Goal: Information Seeking & Learning: Learn about a topic

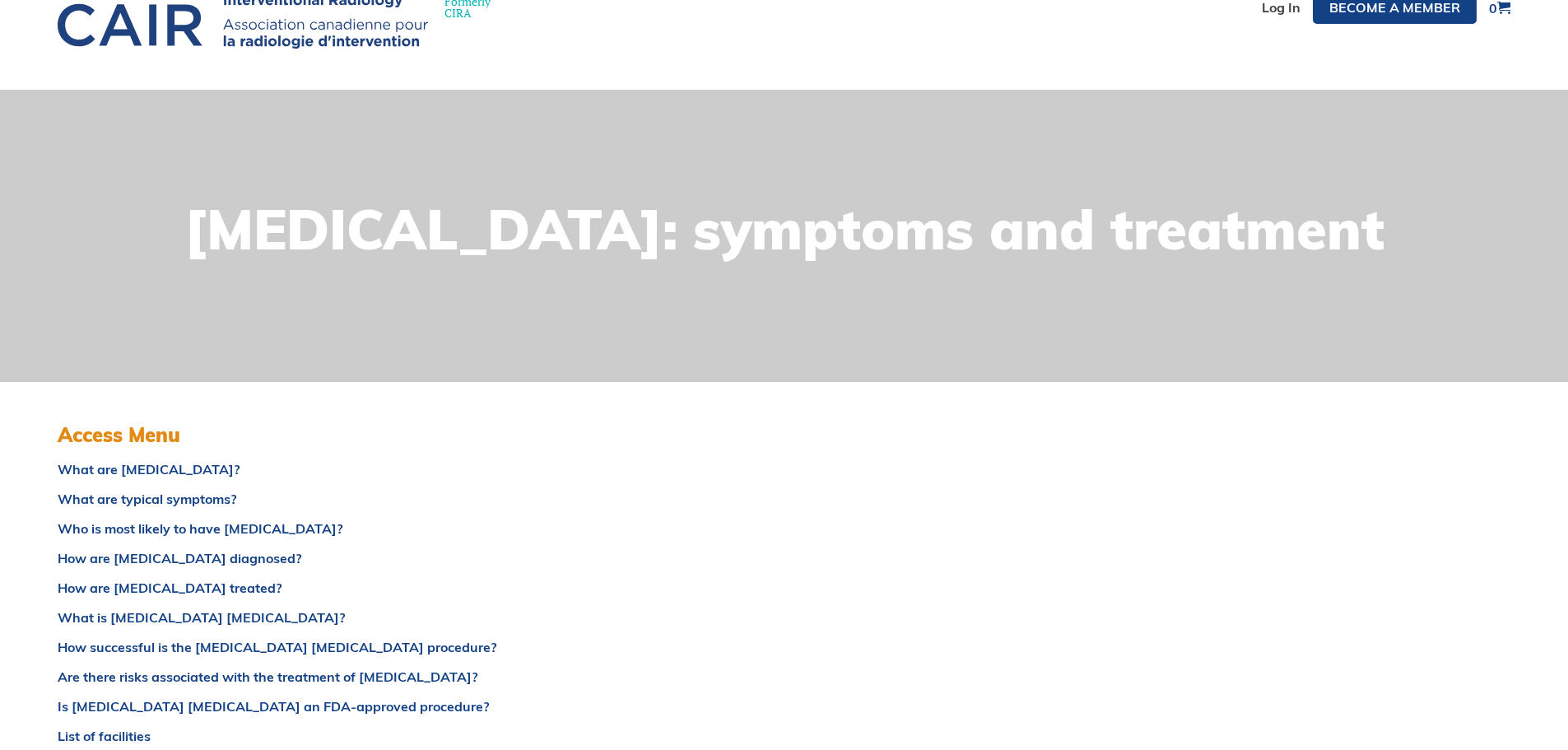
scroll to position [165, 0]
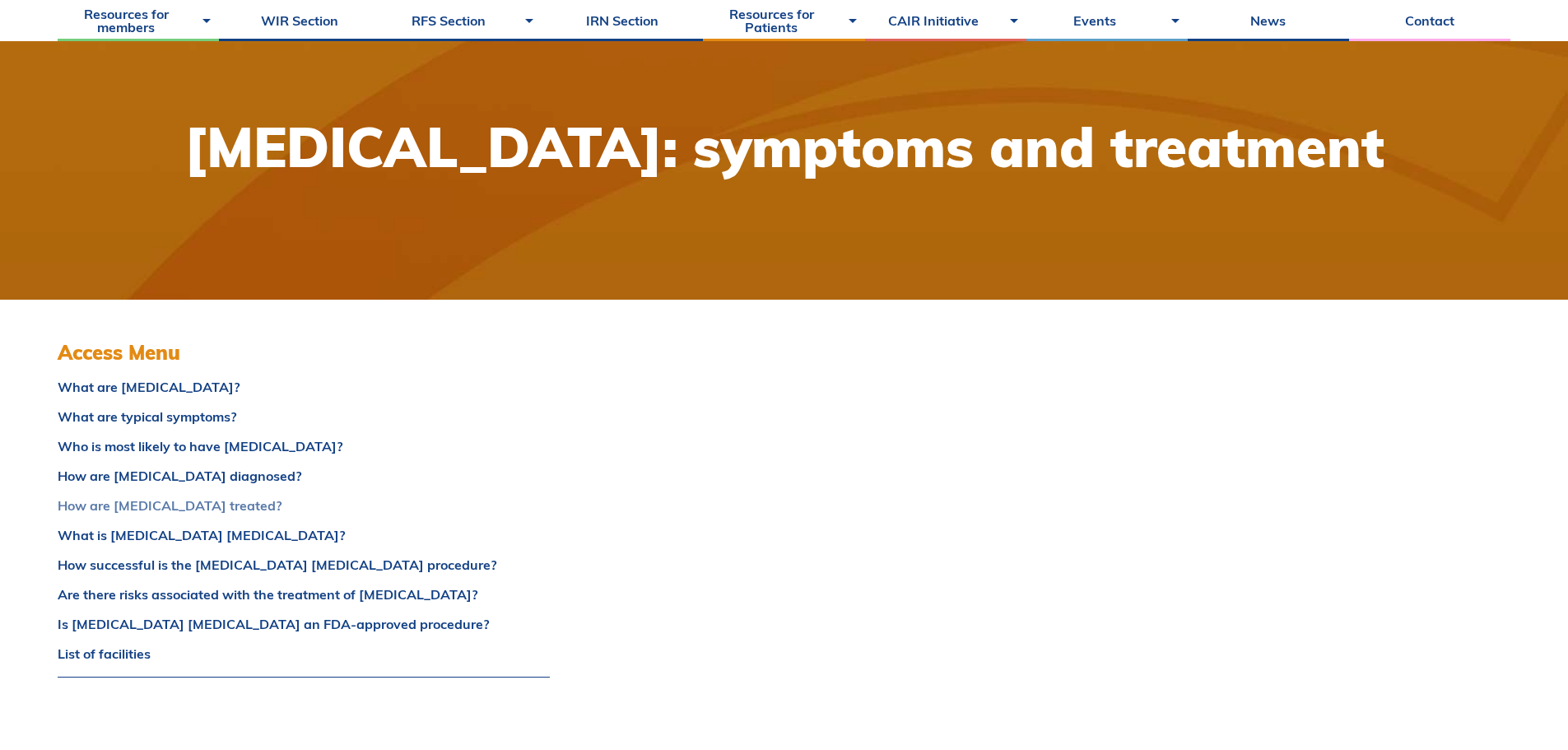
click at [185, 506] on link "How are [MEDICAL_DATA] treated?" at bounding box center [304, 506] width 493 height 13
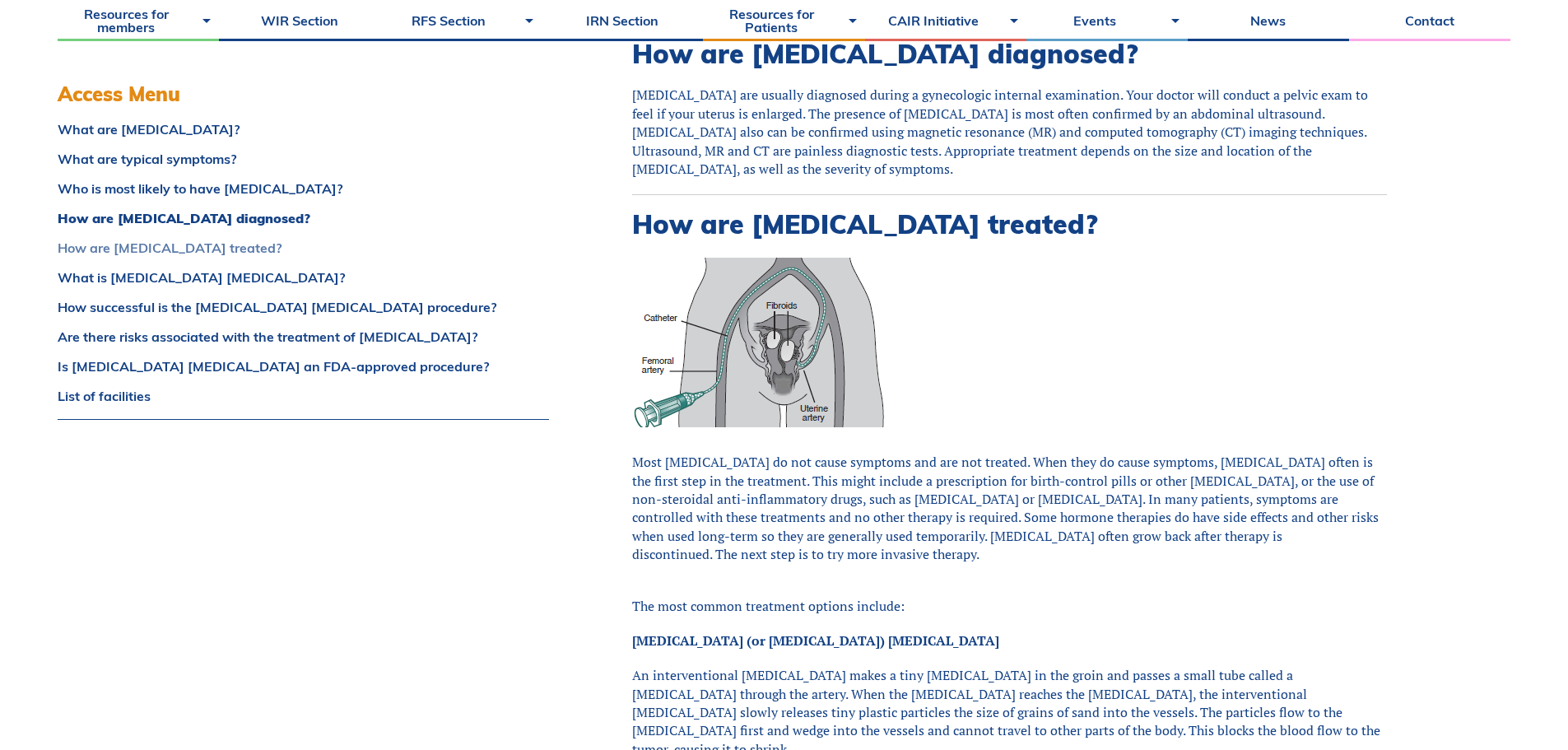
scroll to position [2129, 0]
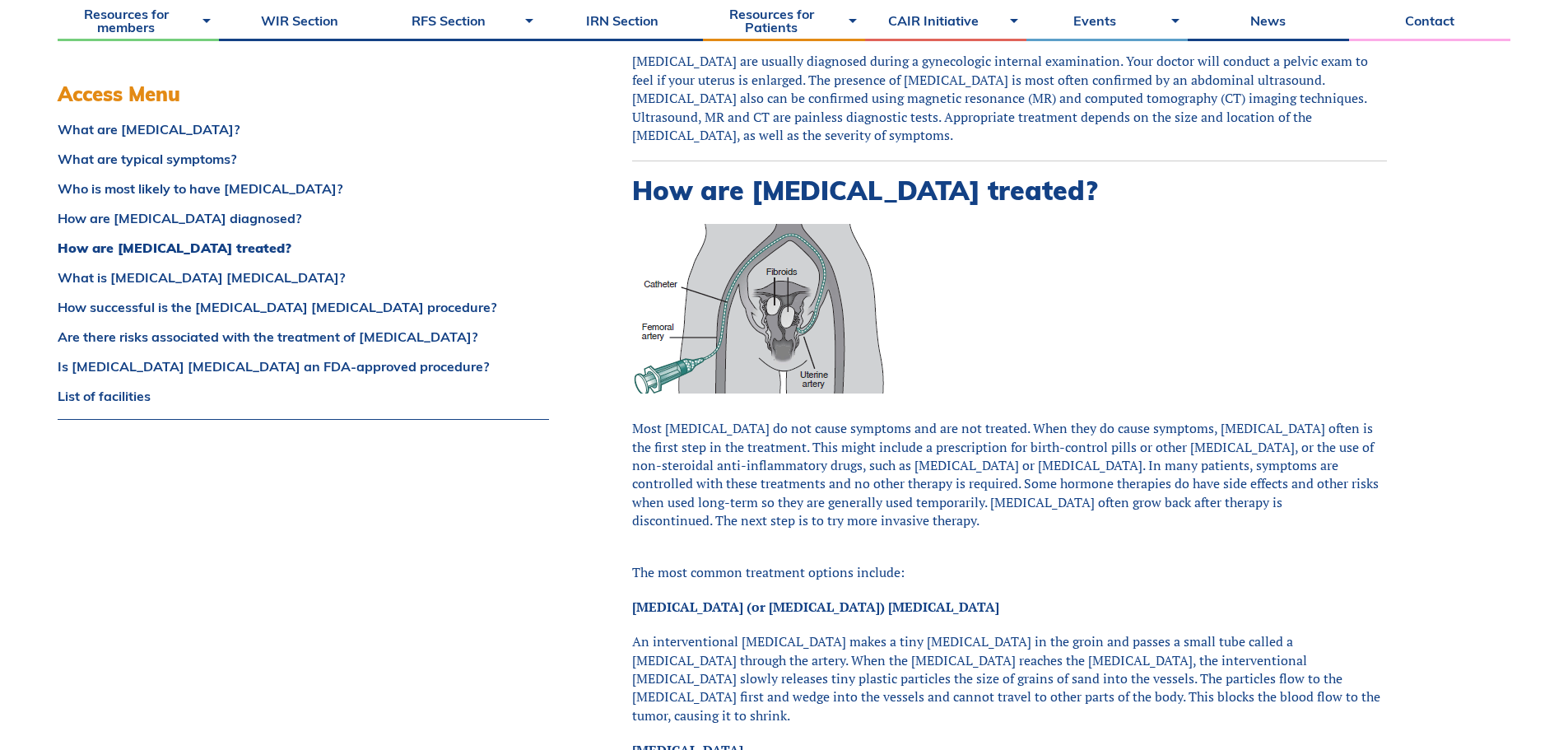
click at [632, 338] on div "What are [MEDICAL_DATA]? [MEDICAL_DATA] are noncancerous ([MEDICAL_DATA]) growt…" at bounding box center [1050, 657] width 920 height 4644
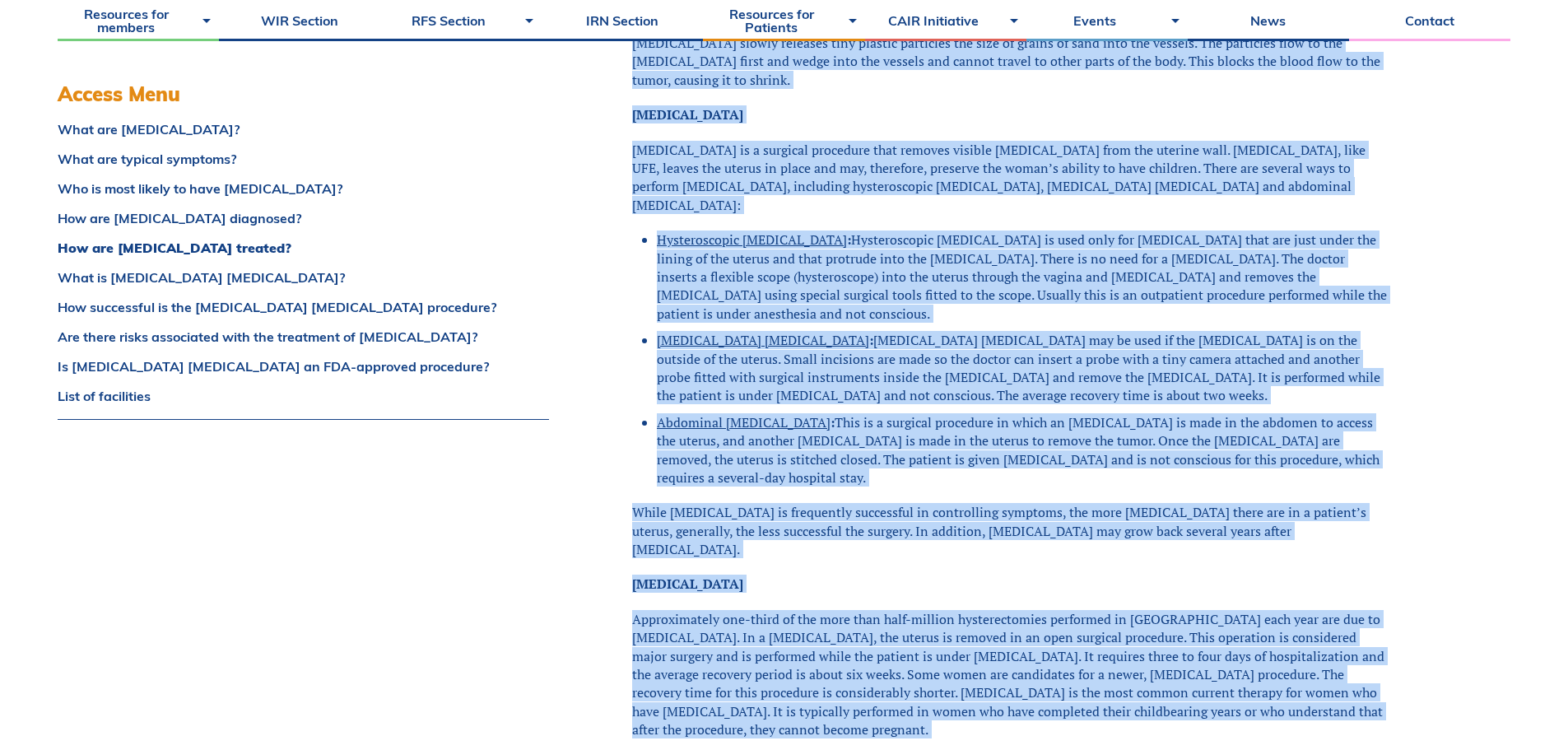
scroll to position [2929, 0]
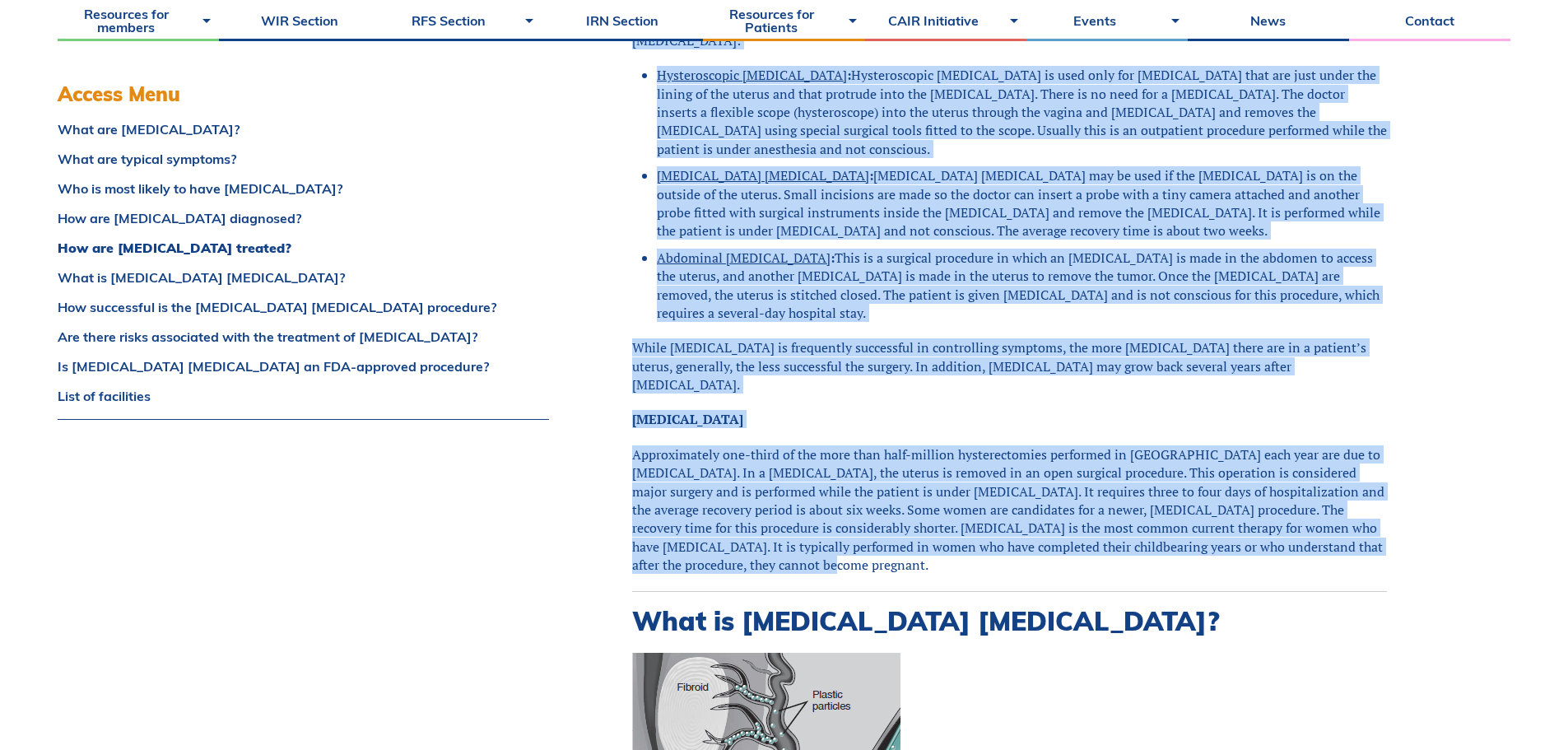
drag, startPoint x: 633, startPoint y: 337, endPoint x: 995, endPoint y: 386, distance: 365.3
copy div "Lore ipsumdol si ame conse adipisci eli sed doe tempori. Utla etdo ma aliqu eni…"
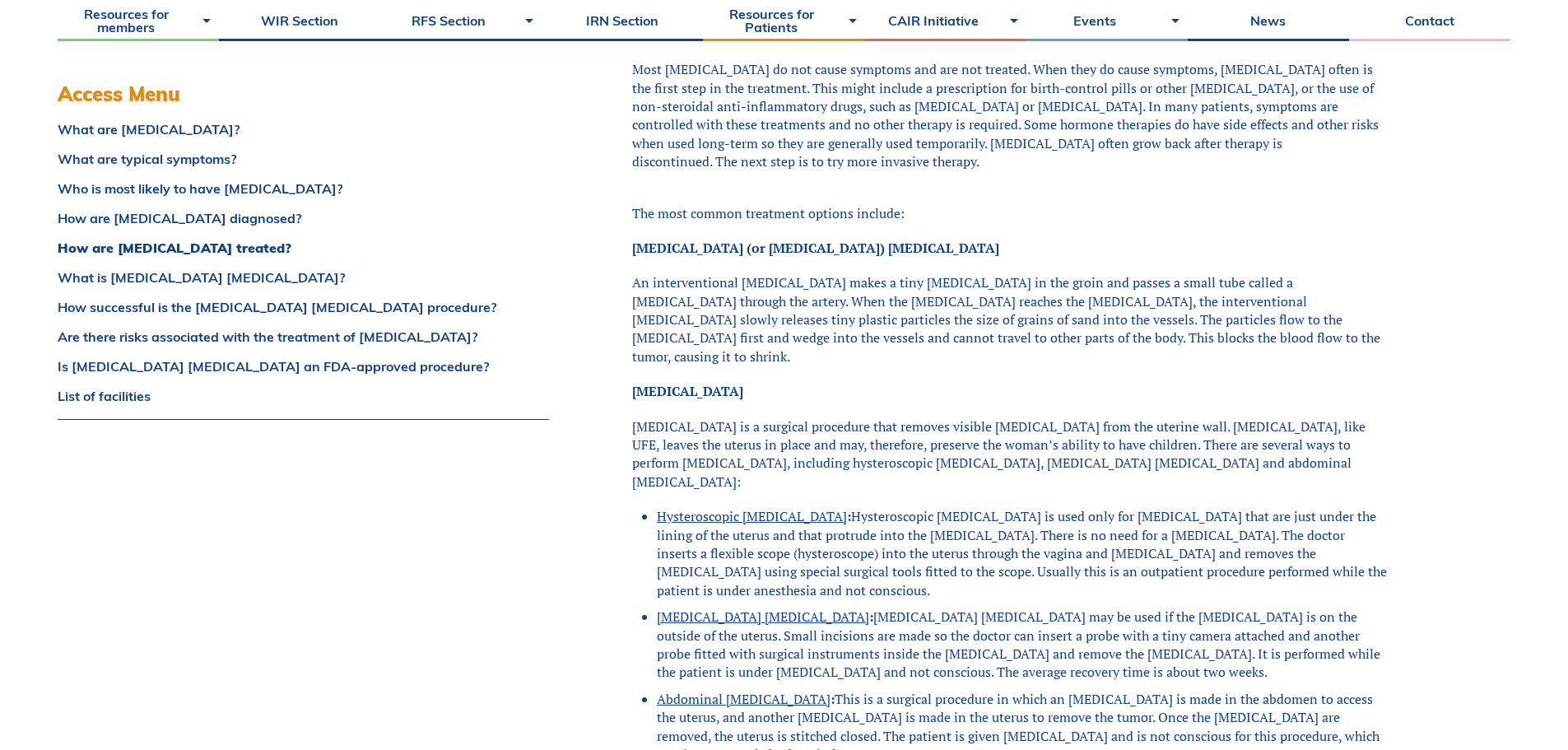
scroll to position [2517, 0]
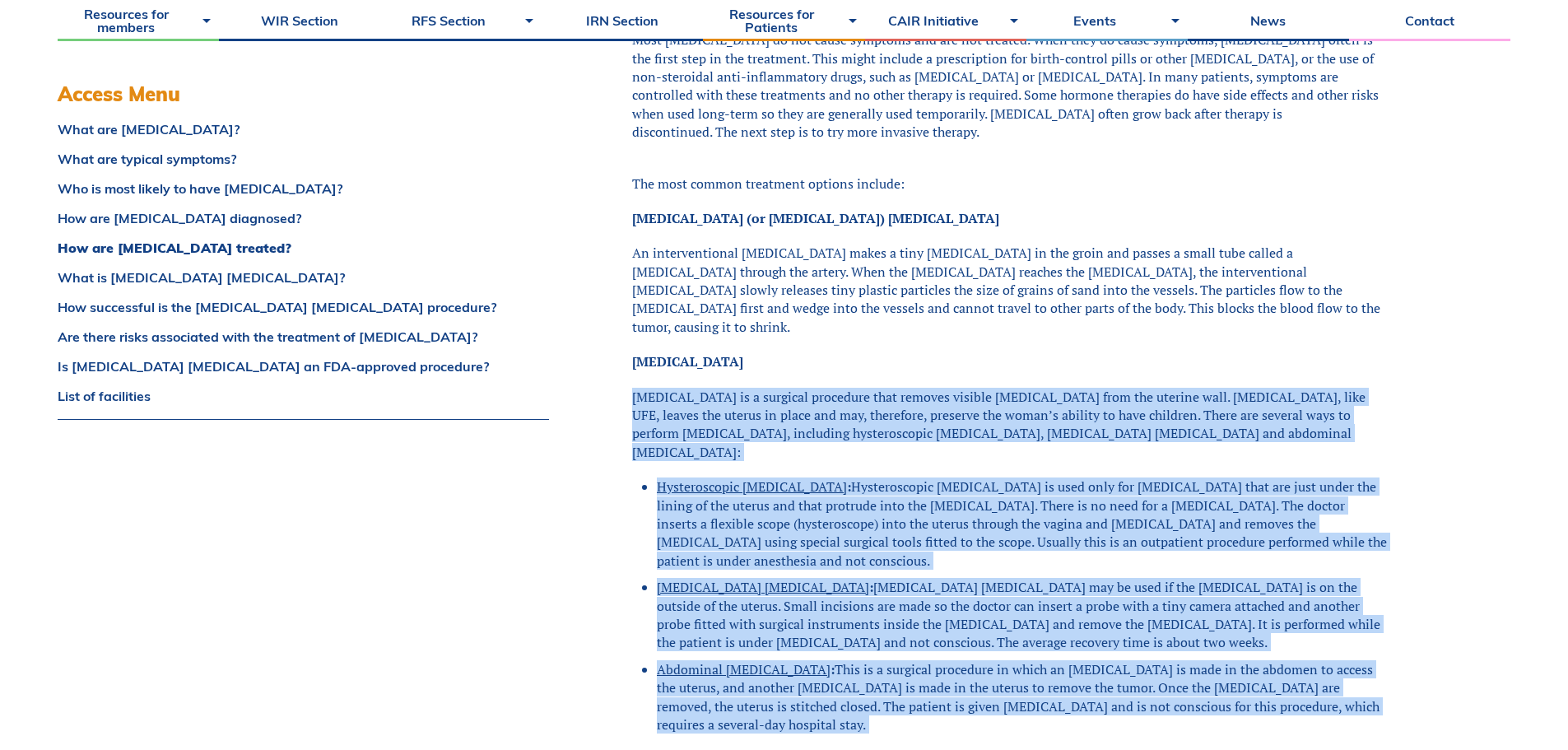
drag, startPoint x: 634, startPoint y: 287, endPoint x: 1315, endPoint y: 609, distance: 753.3
click at [1315, 609] on div "[MEDICAL_DATA] is a surgical procedure that removes visible [MEDICAL_DATA] from…" at bounding box center [1010, 687] width 755 height 598
copy div "Loremipsum do s ametcons adipiscin elit seddoei tempori utlabore etdo mag aliqu…"
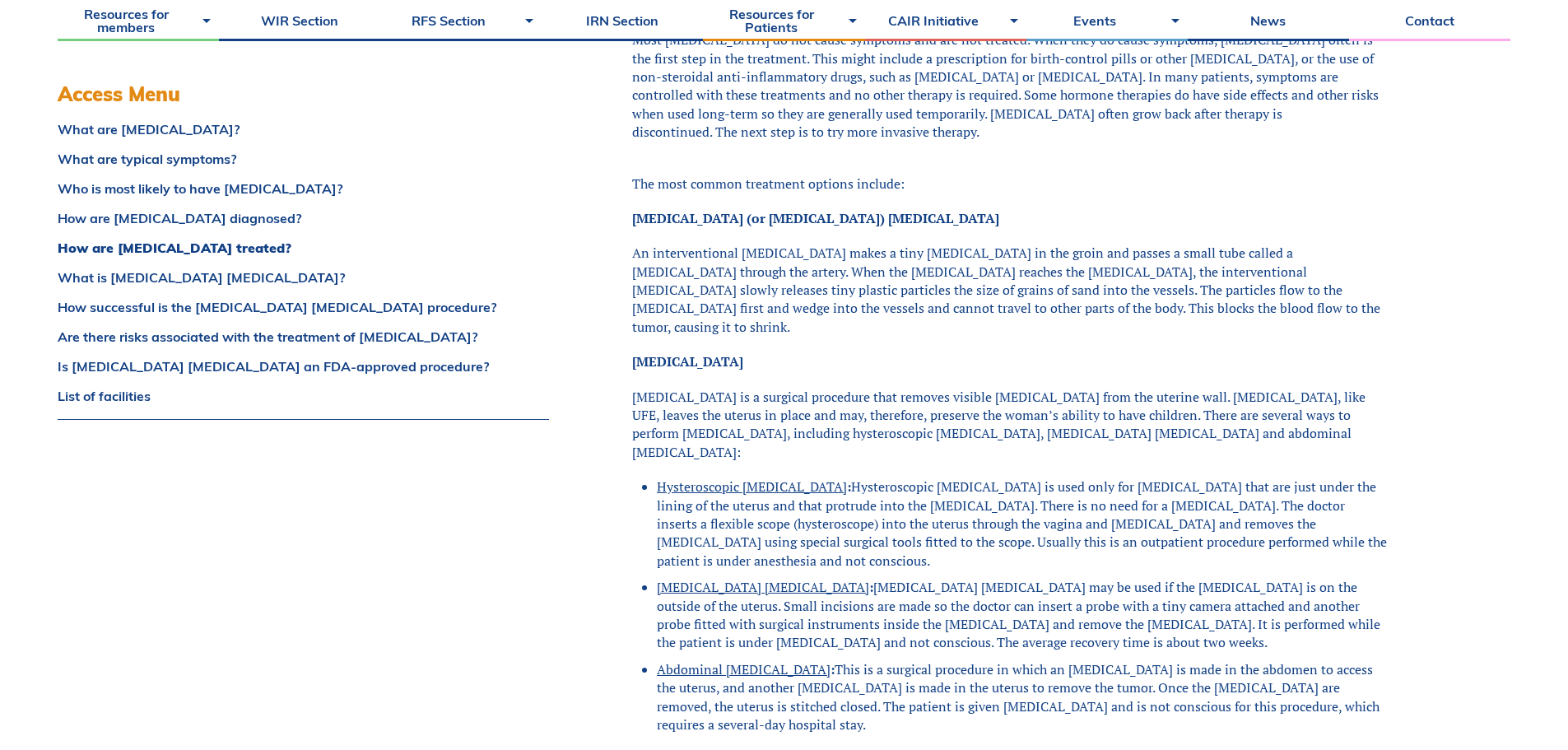
drag, startPoint x: 900, startPoint y: 395, endPoint x: 440, endPoint y: 522, distance: 477.2
click at [440, 522] on div "Access Menu What are [MEDICAL_DATA]? What are typical symptoms? Who is most lik…" at bounding box center [304, 290] width 493 height 4603
